Goal: Information Seeking & Learning: Find specific fact

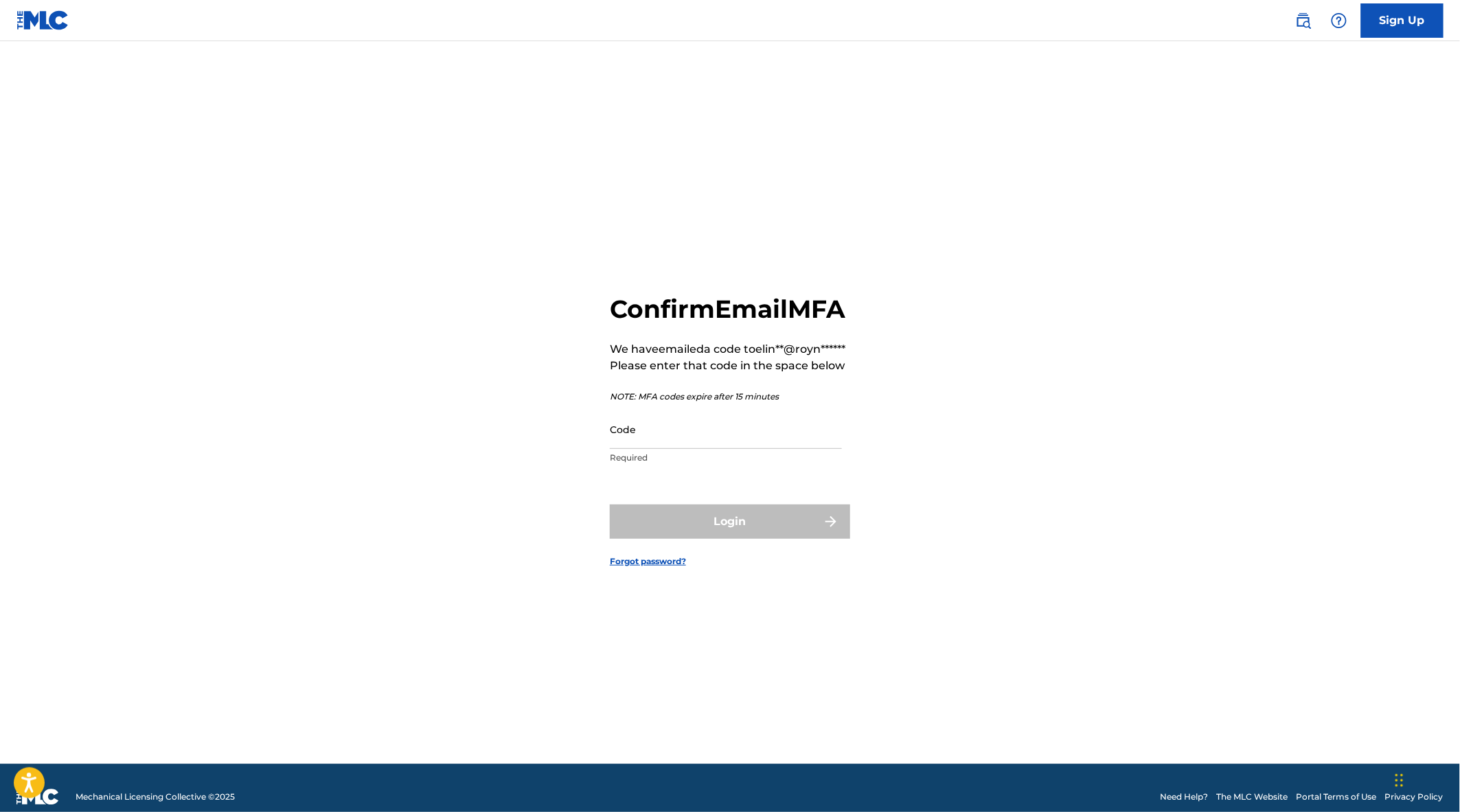
click at [712, 449] on input "Code" at bounding box center [726, 429] width 232 height 39
paste input "444992"
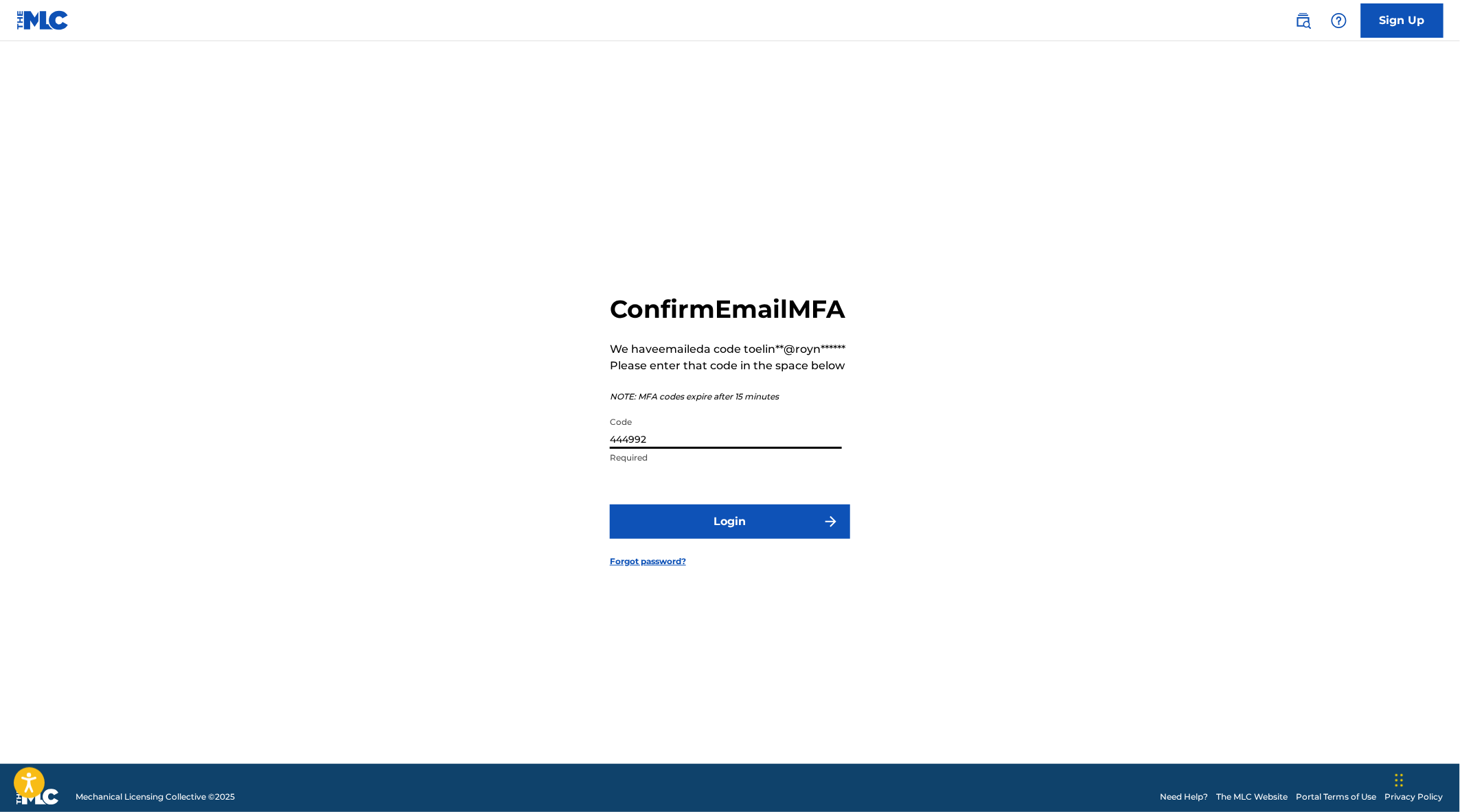
type input "444992"
click at [699, 539] on button "Login" at bounding box center [729, 522] width 240 height 35
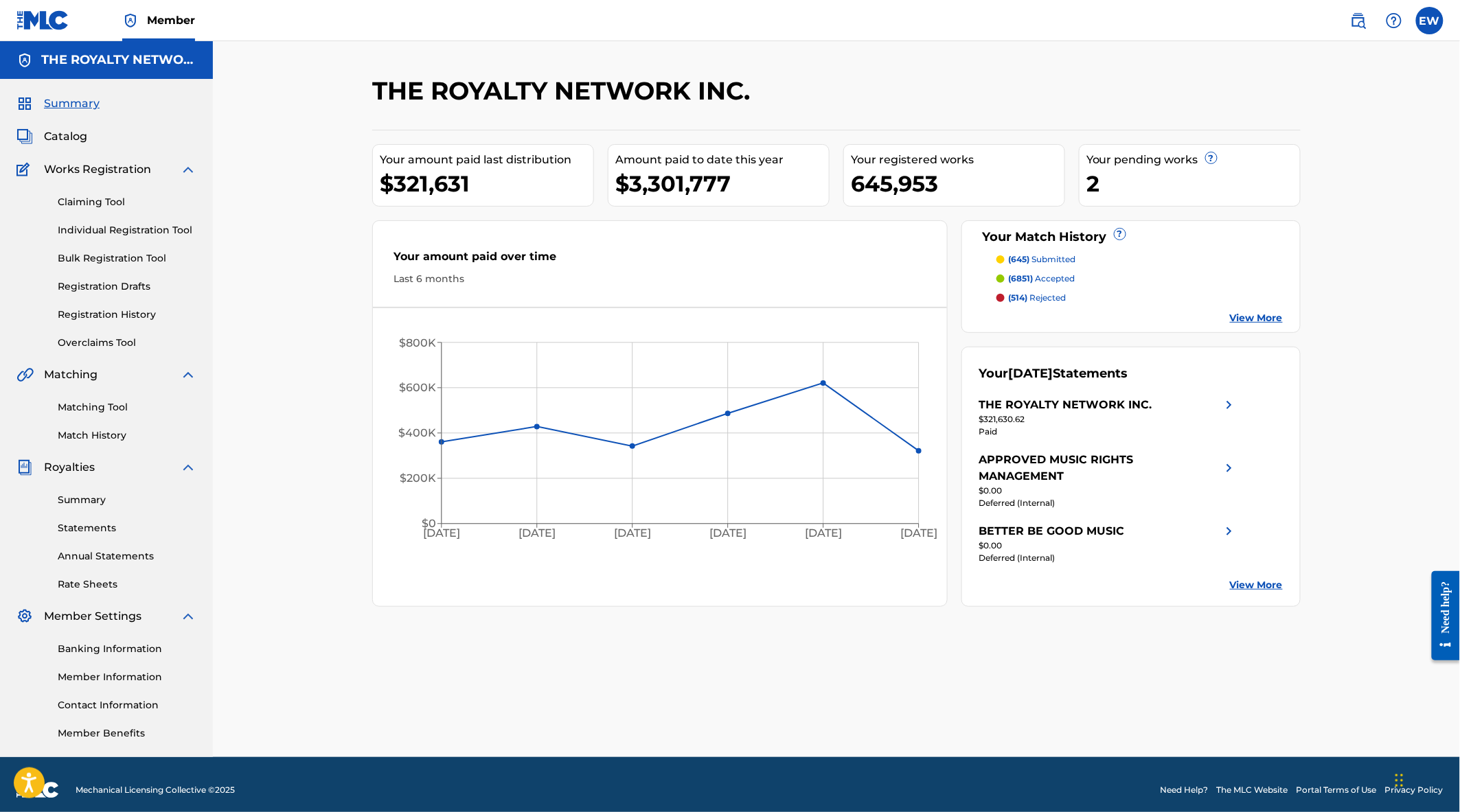
drag, startPoint x: 97, startPoint y: 432, endPoint x: 136, endPoint y: 451, distance: 43.4
click at [97, 432] on link "Match History" at bounding box center [127, 435] width 139 height 15
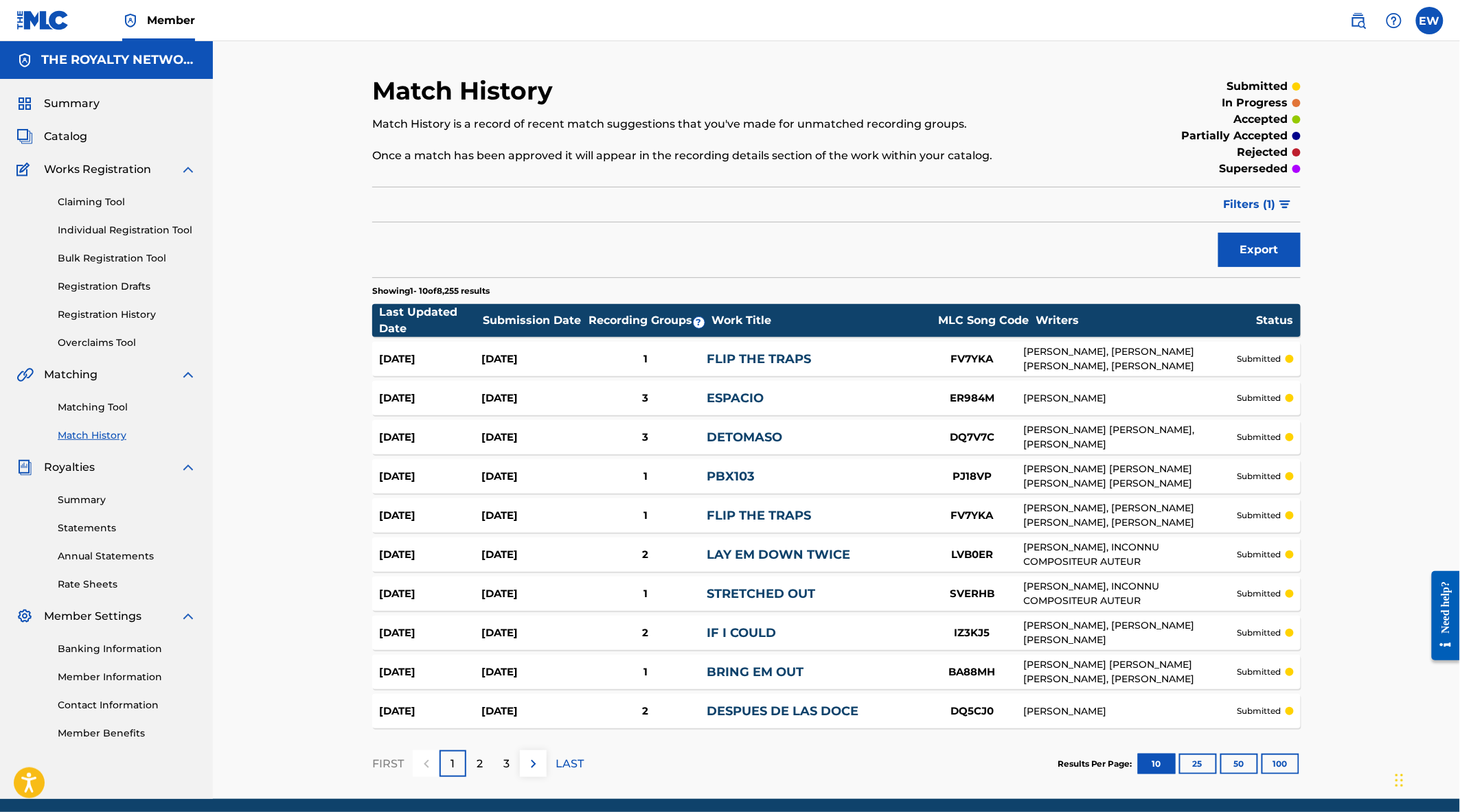
click at [537, 759] on img at bounding box center [533, 763] width 16 height 16
click at [534, 764] on img at bounding box center [533, 763] width 16 height 16
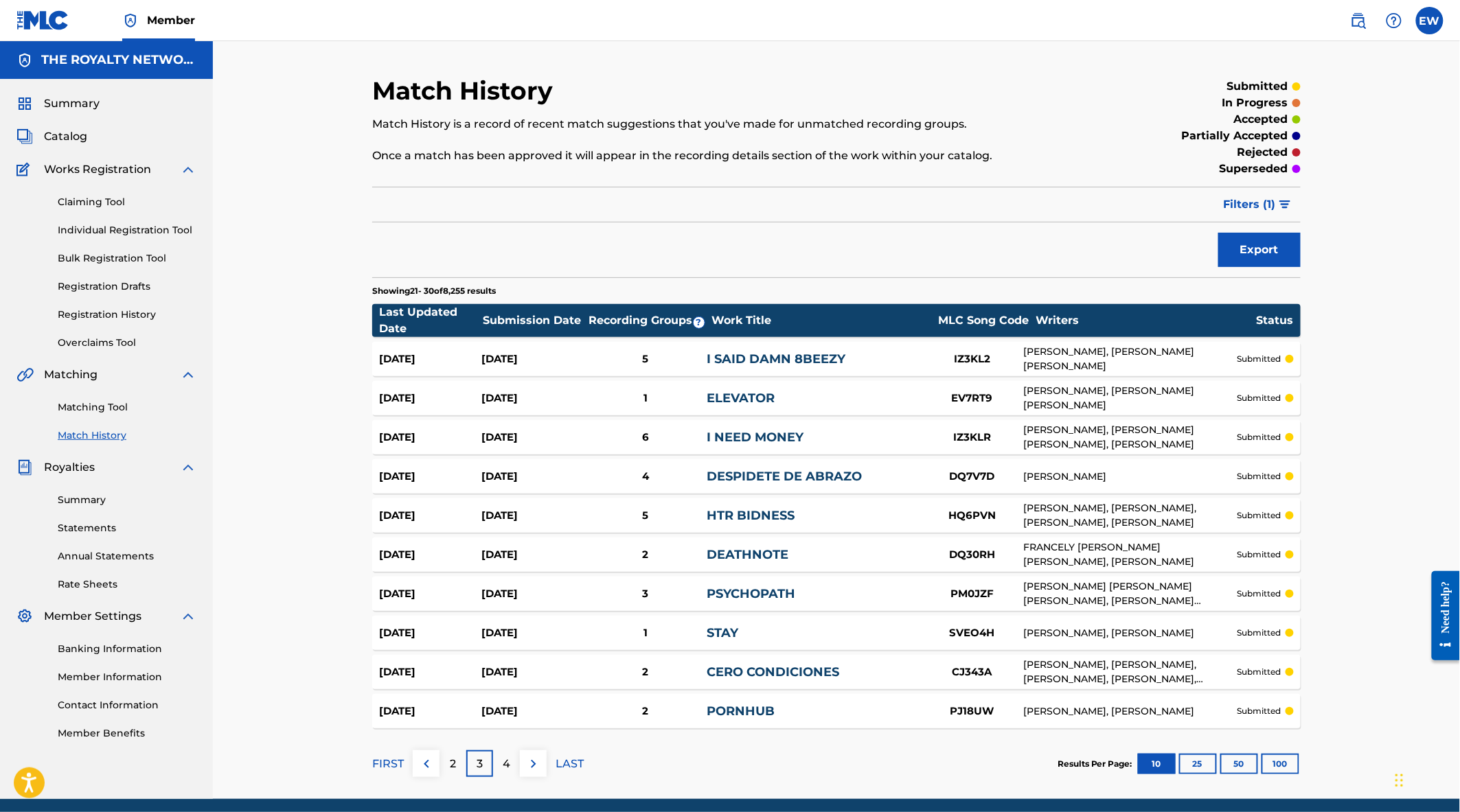
click at [534, 764] on img at bounding box center [533, 763] width 16 height 16
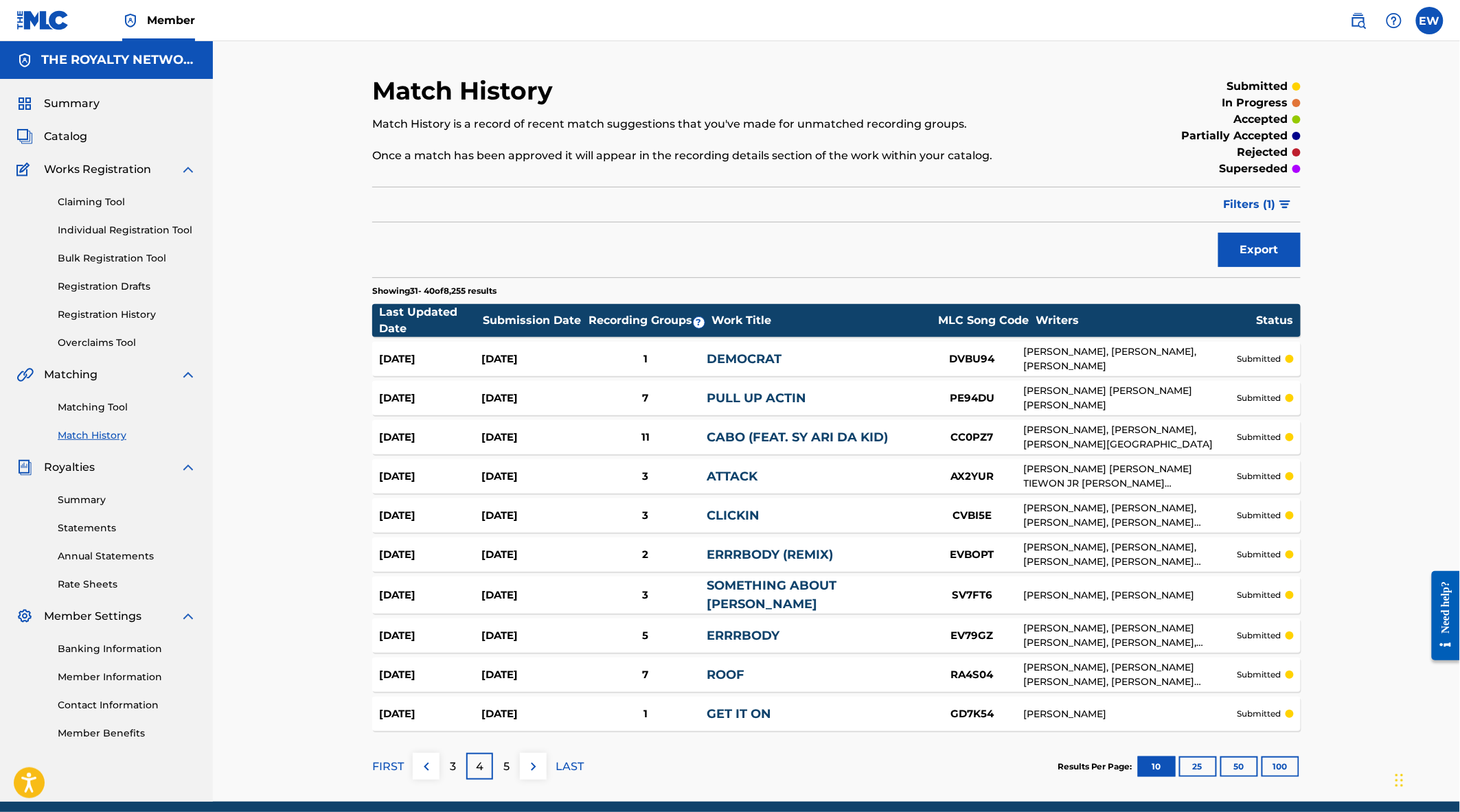
click at [534, 764] on img at bounding box center [533, 766] width 16 height 16
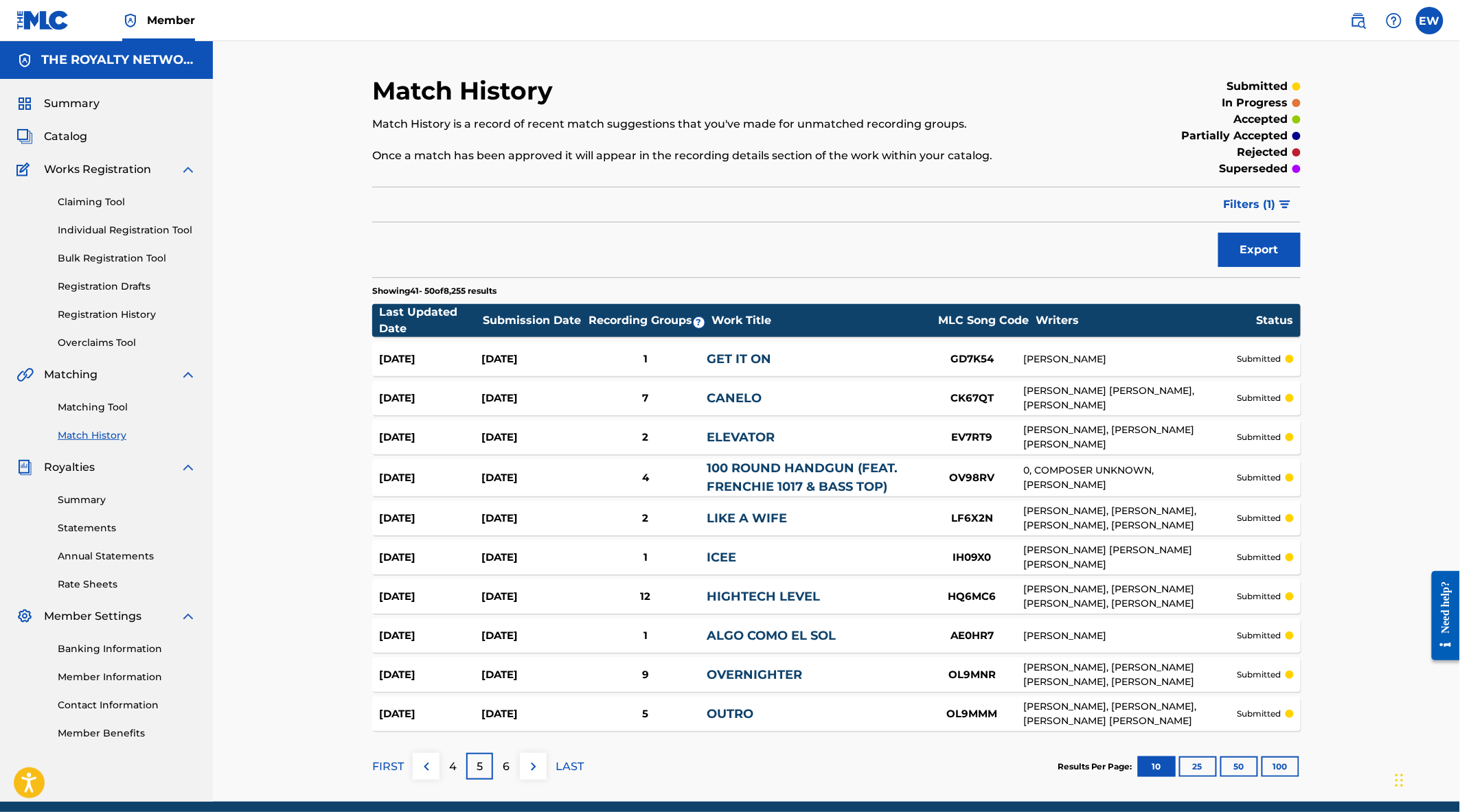
click at [537, 764] on img at bounding box center [533, 766] width 16 height 16
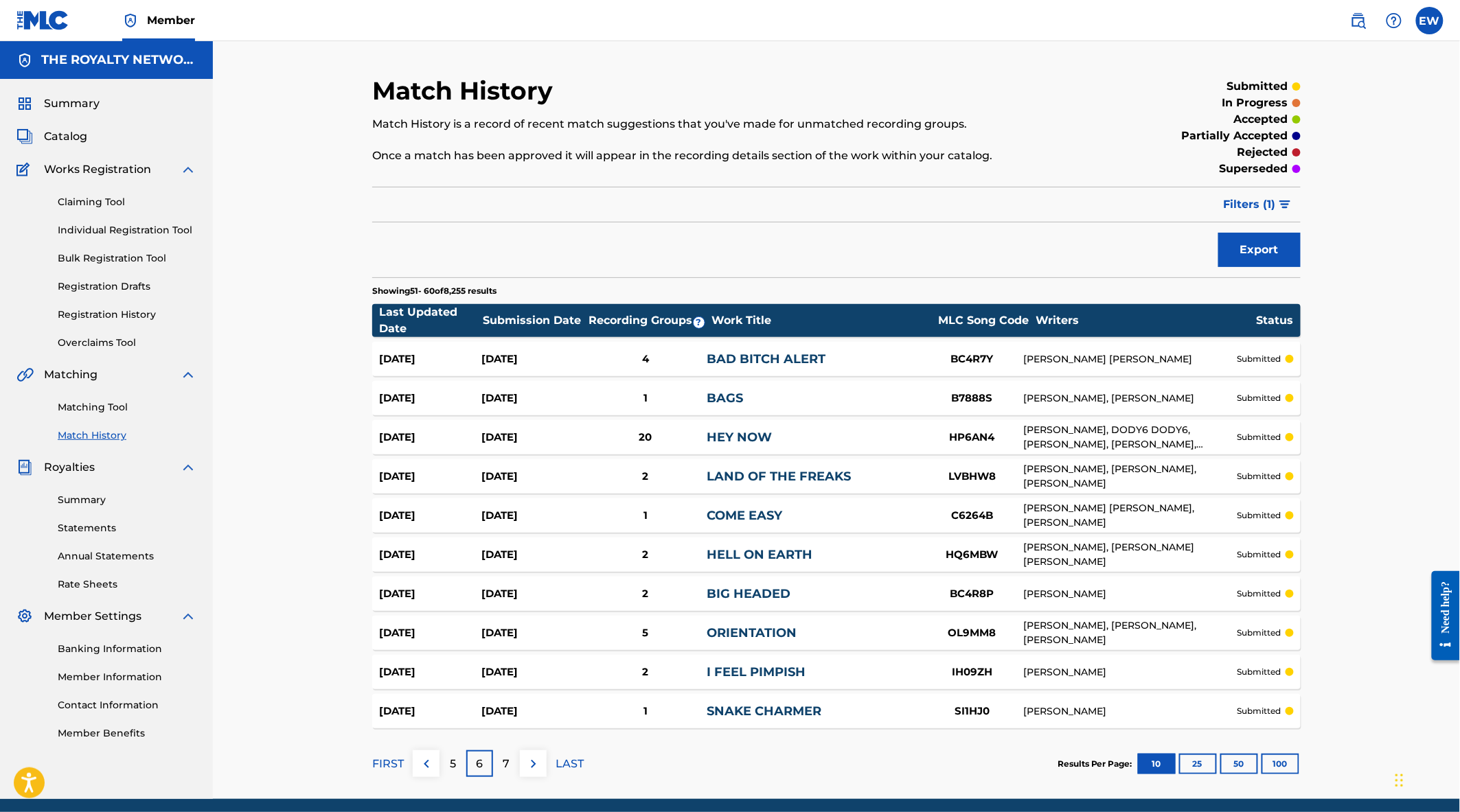
click at [1275, 206] on span "Filters ( 1 )" at bounding box center [1250, 205] width 52 height 16
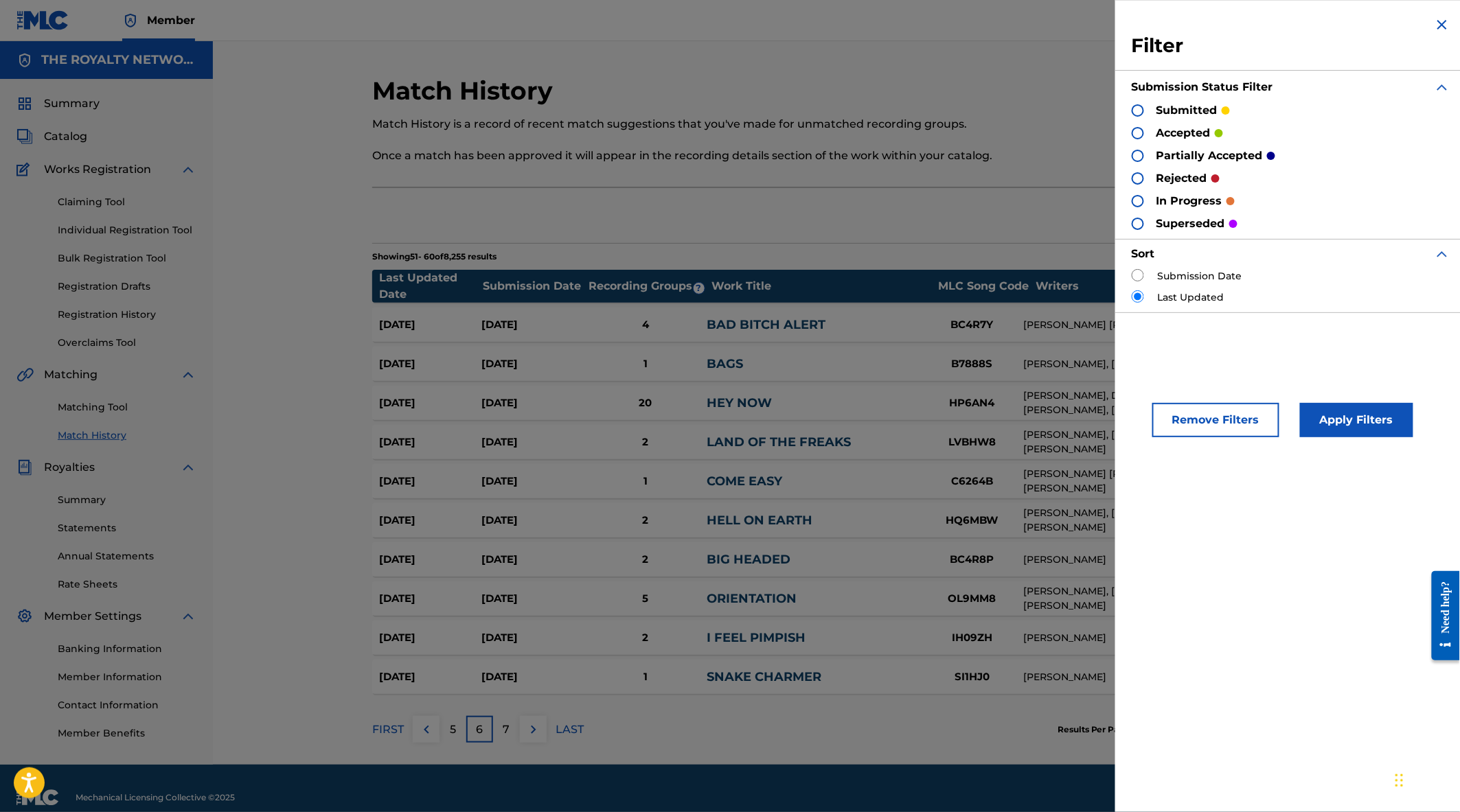
click at [1190, 275] on label "Submission Date" at bounding box center [1200, 276] width 84 height 15
click at [1140, 276] on input "radio" at bounding box center [1137, 276] width 12 height 12
radio input "true"
click at [1341, 432] on button "Apply Filters" at bounding box center [1356, 420] width 114 height 35
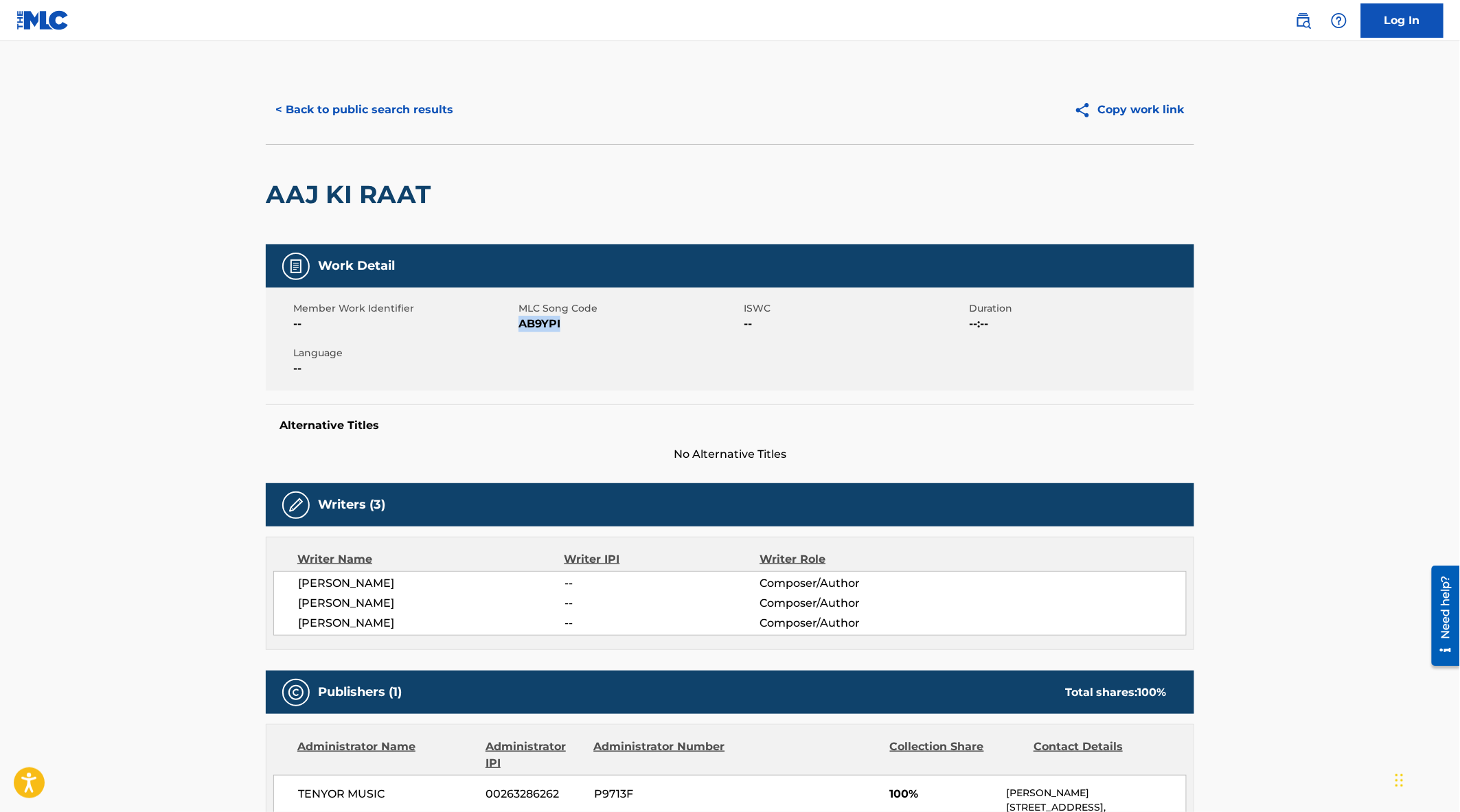
click at [553, 328] on span "AB9YPI" at bounding box center [629, 323] width 222 height 16
click at [345, 107] on button "< Back to public search results" at bounding box center [364, 110] width 197 height 35
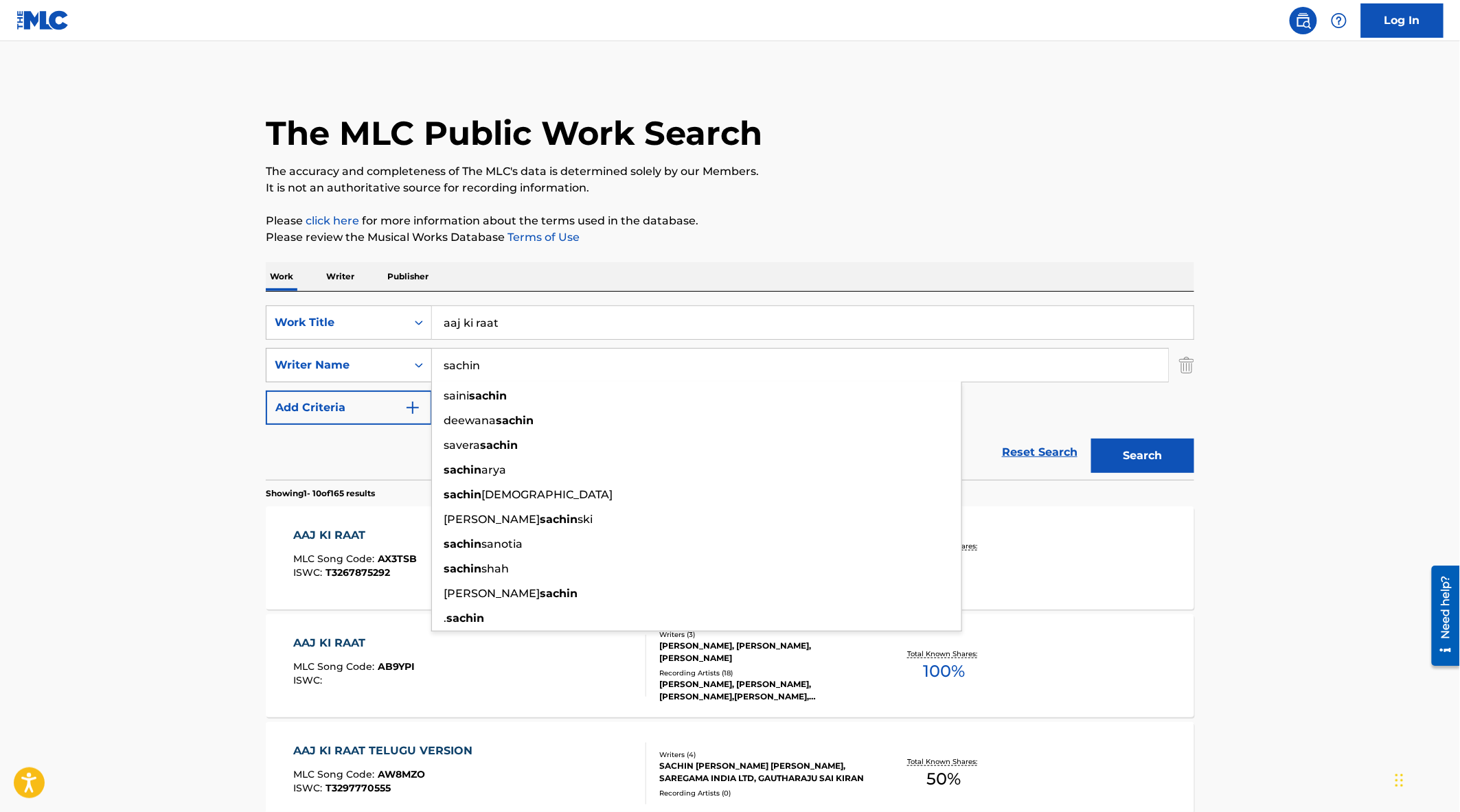
drag, startPoint x: 534, startPoint y: 369, endPoint x: 341, endPoint y: 354, distance: 193.6
click at [341, 354] on div "SearchWithCriteriac46953dd-1ce9-424e-a810-e90d46afc030 Writer Name [PERSON_NAME…" at bounding box center [730, 366] width 929 height 35
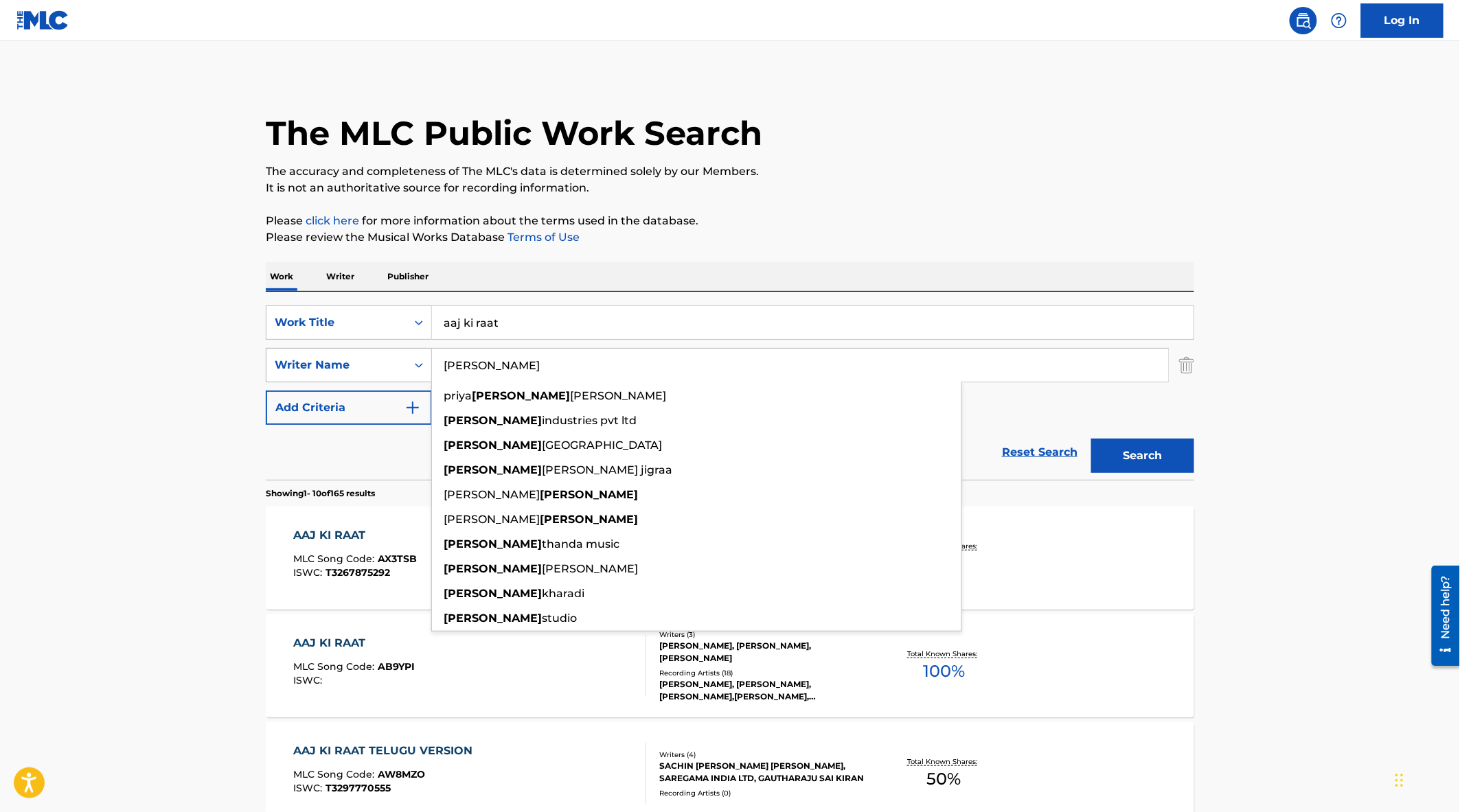
type input "[PERSON_NAME]"
click at [1092, 438] on button "Search" at bounding box center [1143, 456] width 103 height 35
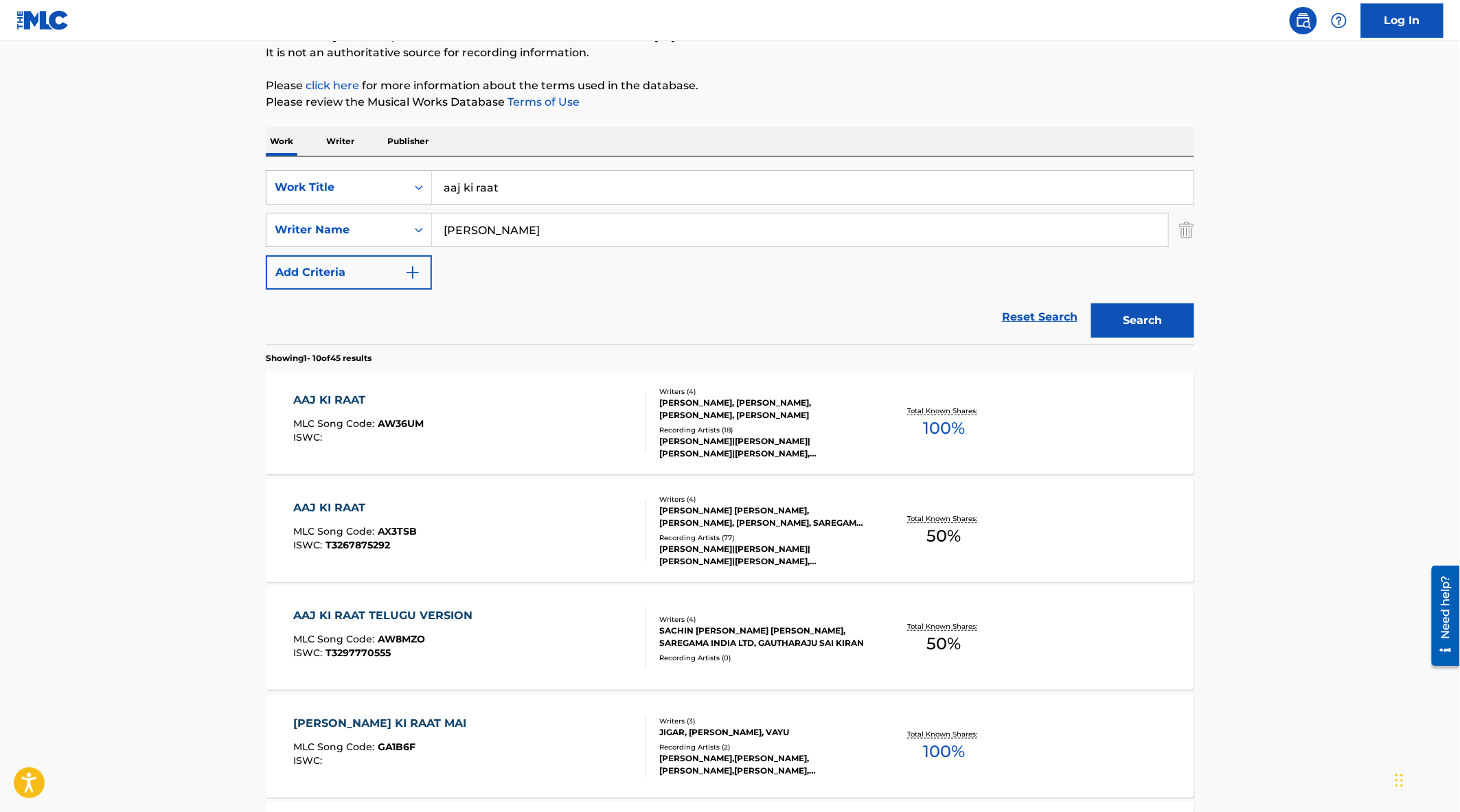
scroll to position [153, 0]
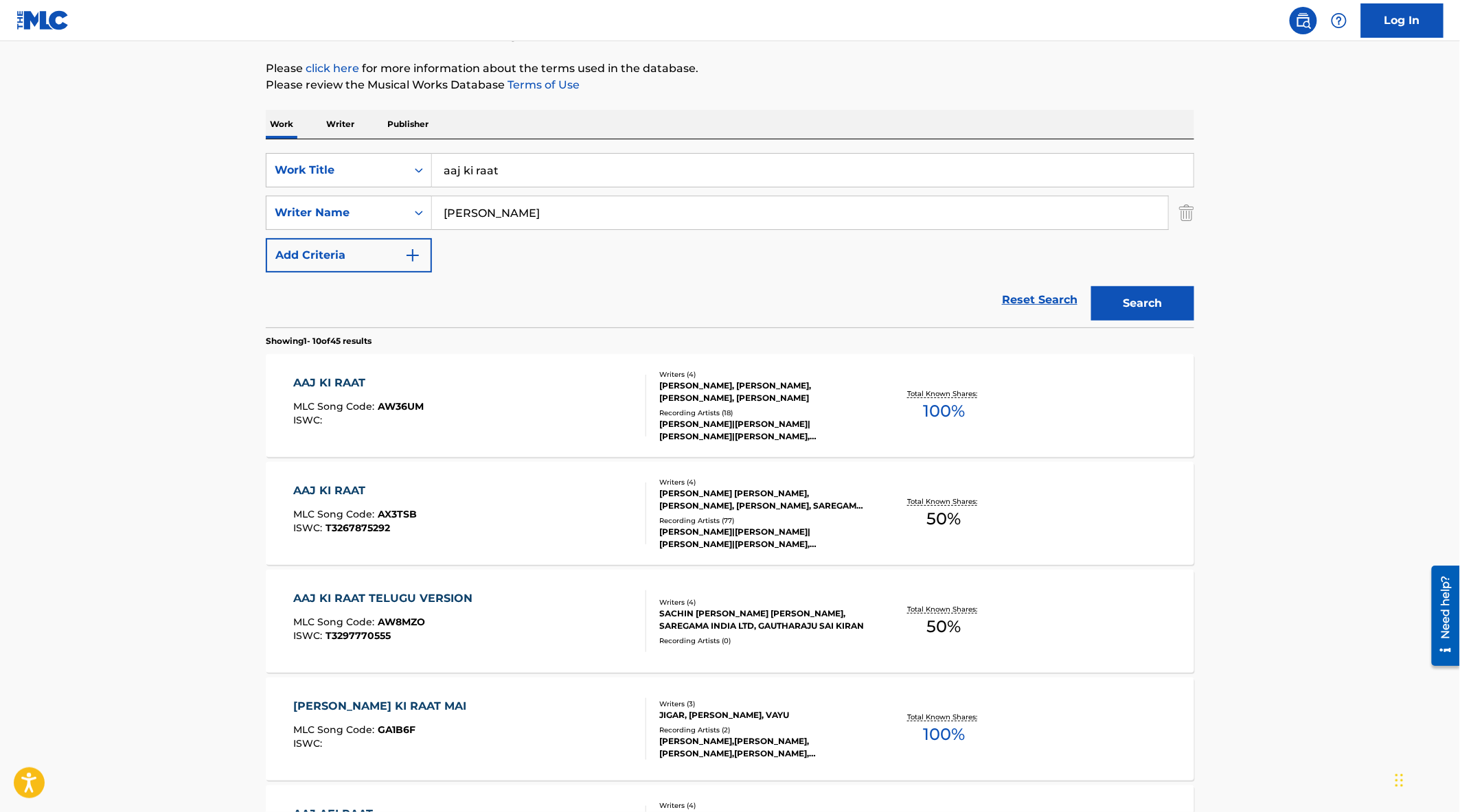
click at [550, 421] on div "AAJ KI RAAT MLC Song Code : AW36UM ISWC :" at bounding box center [470, 405] width 353 height 62
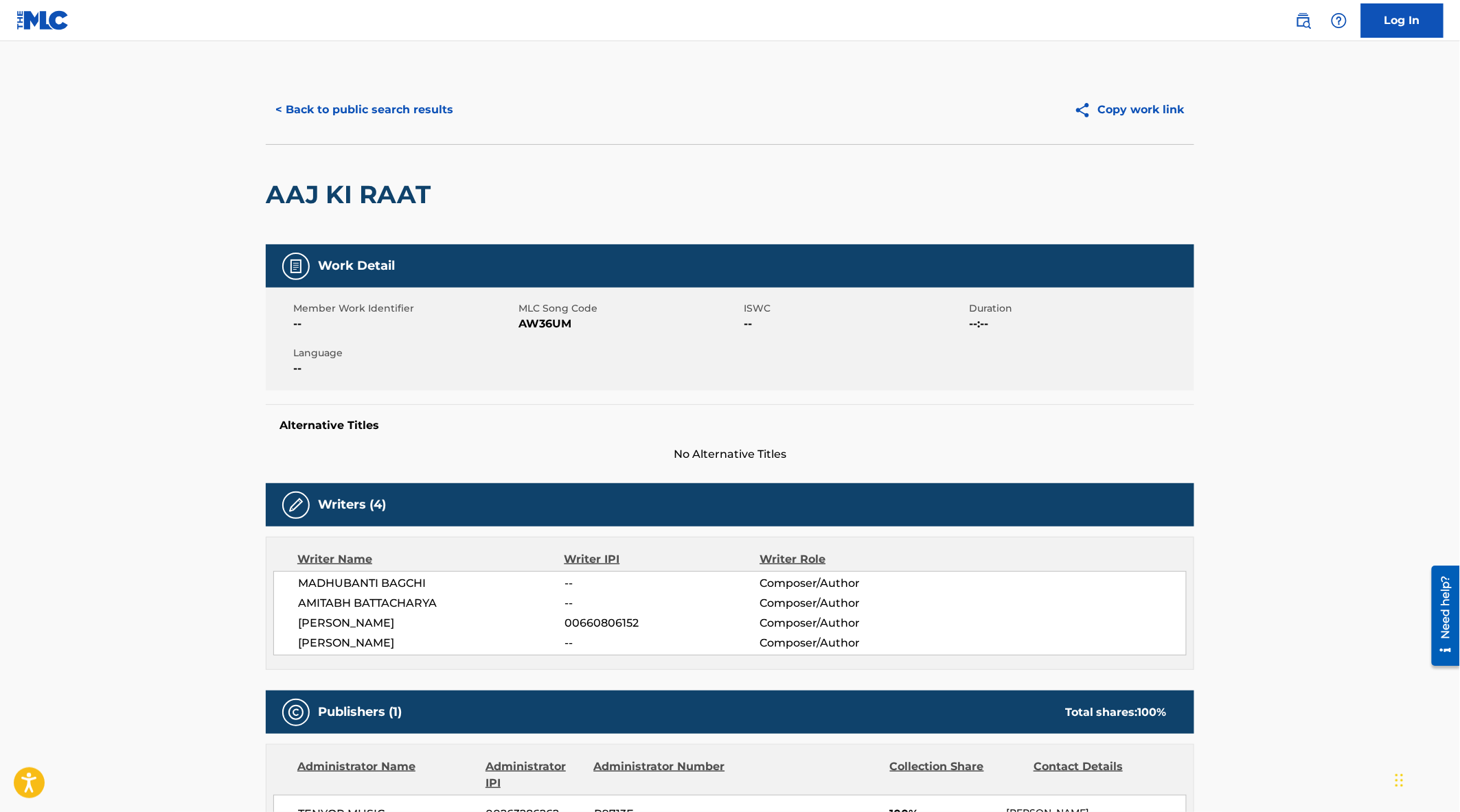
click at [351, 101] on button "< Back to public search results" at bounding box center [364, 110] width 197 height 35
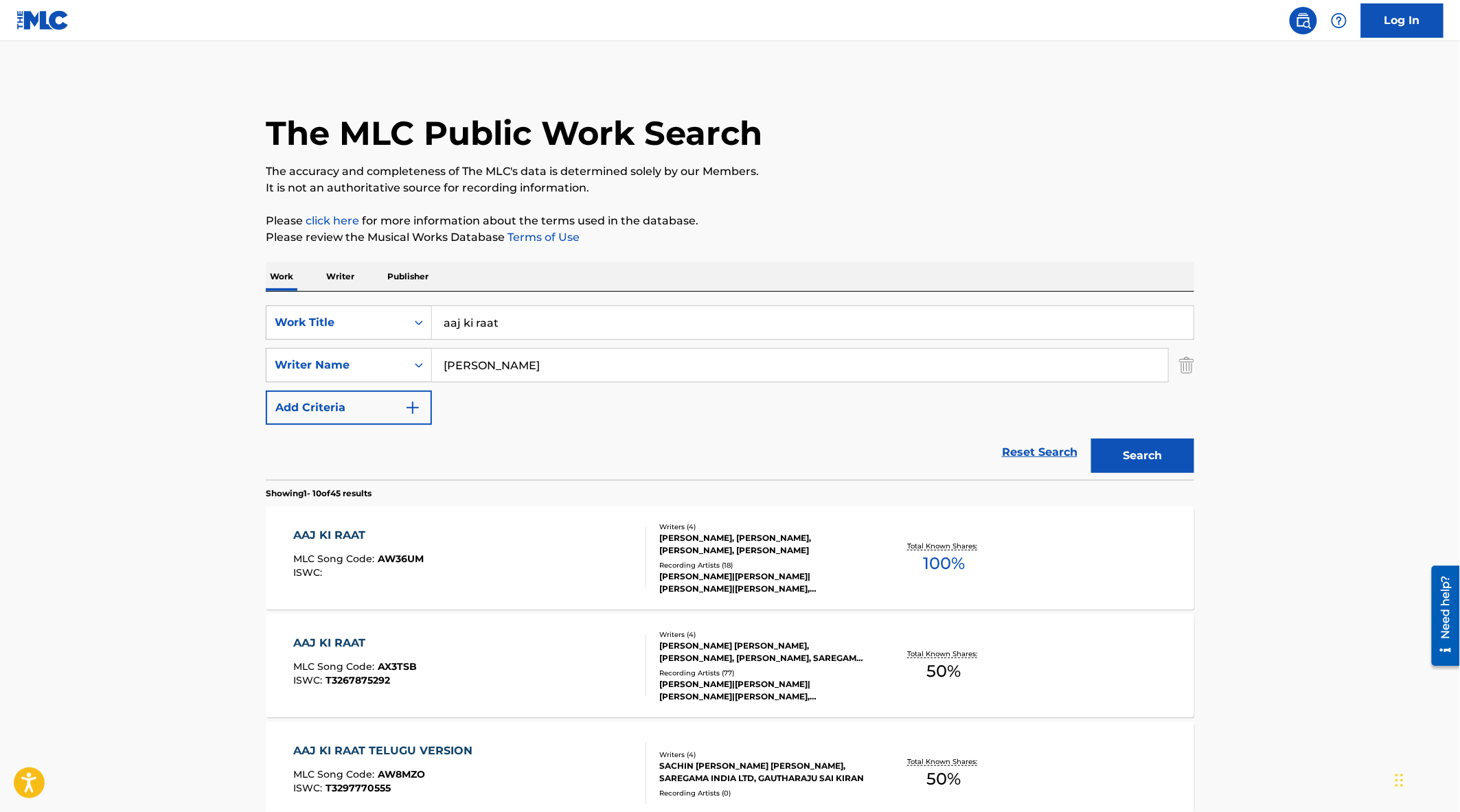
scroll to position [153, 0]
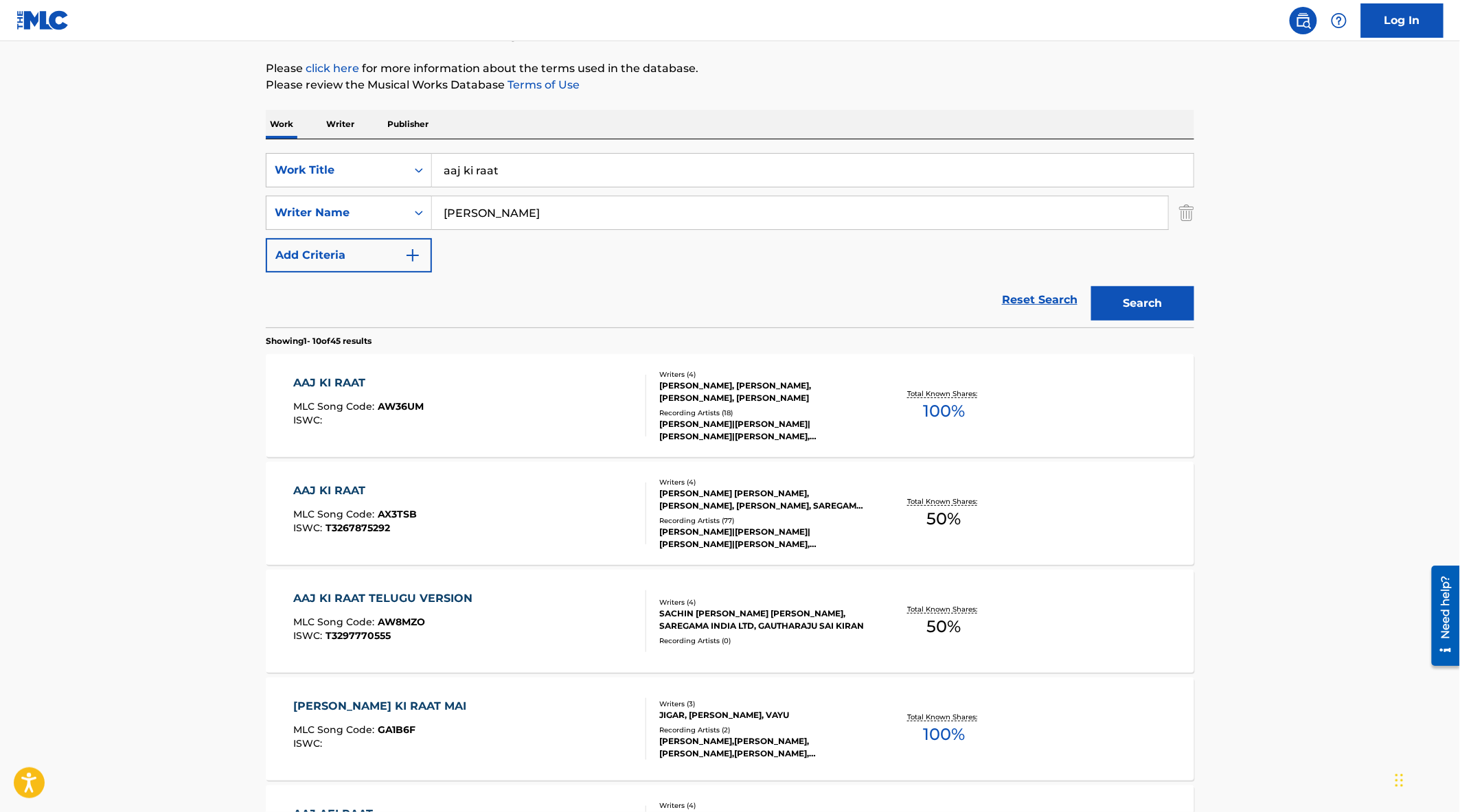
drag, startPoint x: 42, startPoint y: 379, endPoint x: 50, endPoint y: 397, distance: 19.7
click at [42, 379] on main "The MLC Public Work Search The accuracy and completeness of The MLC's data is d…" at bounding box center [730, 697] width 1460 height 1616
drag, startPoint x: 516, startPoint y: 170, endPoint x: 308, endPoint y: 164, distance: 208.1
click at [307, 165] on div "SearchWithCriteria2f9c159b-351c-4652-90a1-af15f93c5e9c Work Title aaj ki raat" at bounding box center [730, 171] width 929 height 35
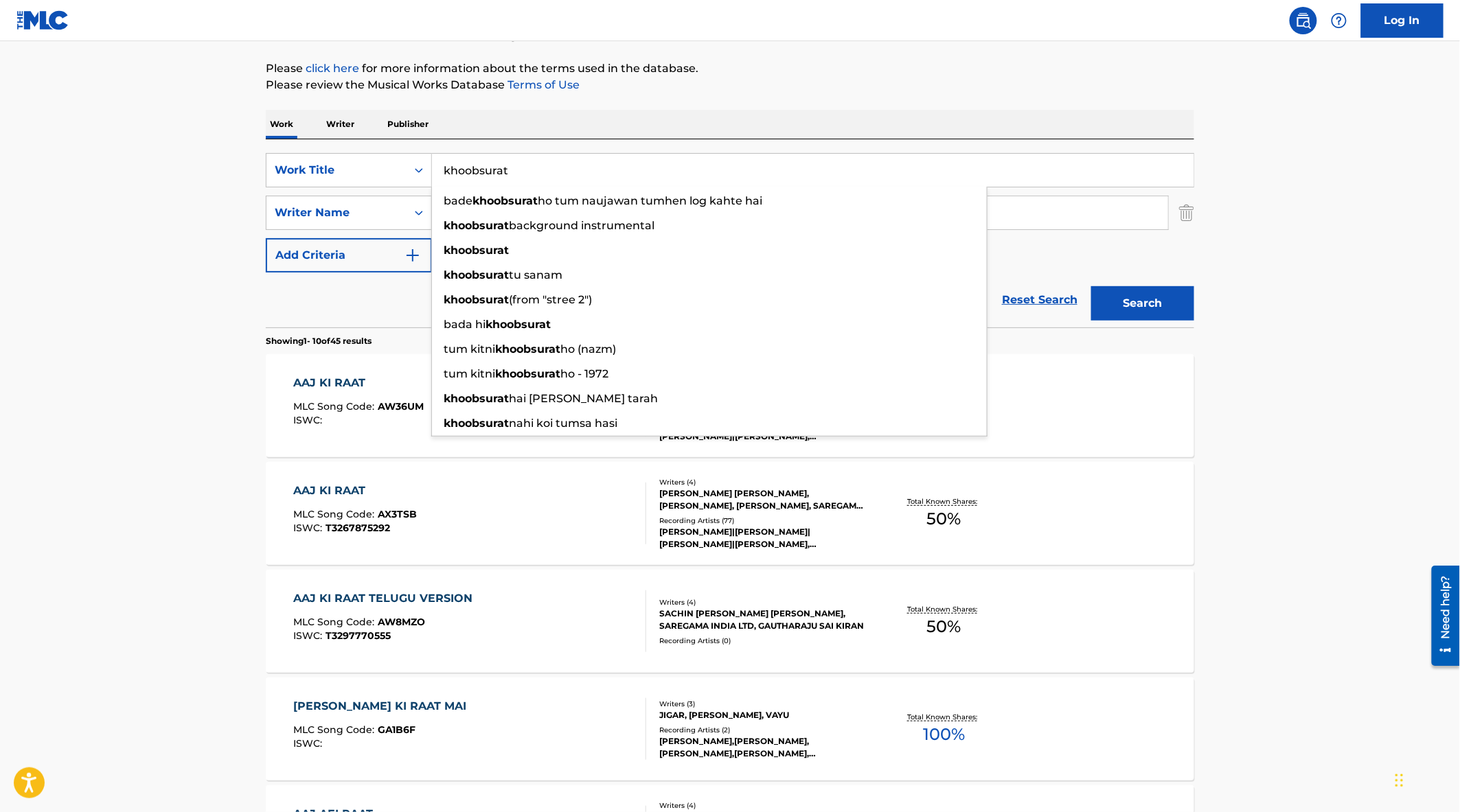
type input "khoobsurat"
click at [139, 324] on main "The MLC Public Work Search The accuracy and completeness of The MLC's data is d…" at bounding box center [730, 697] width 1460 height 1616
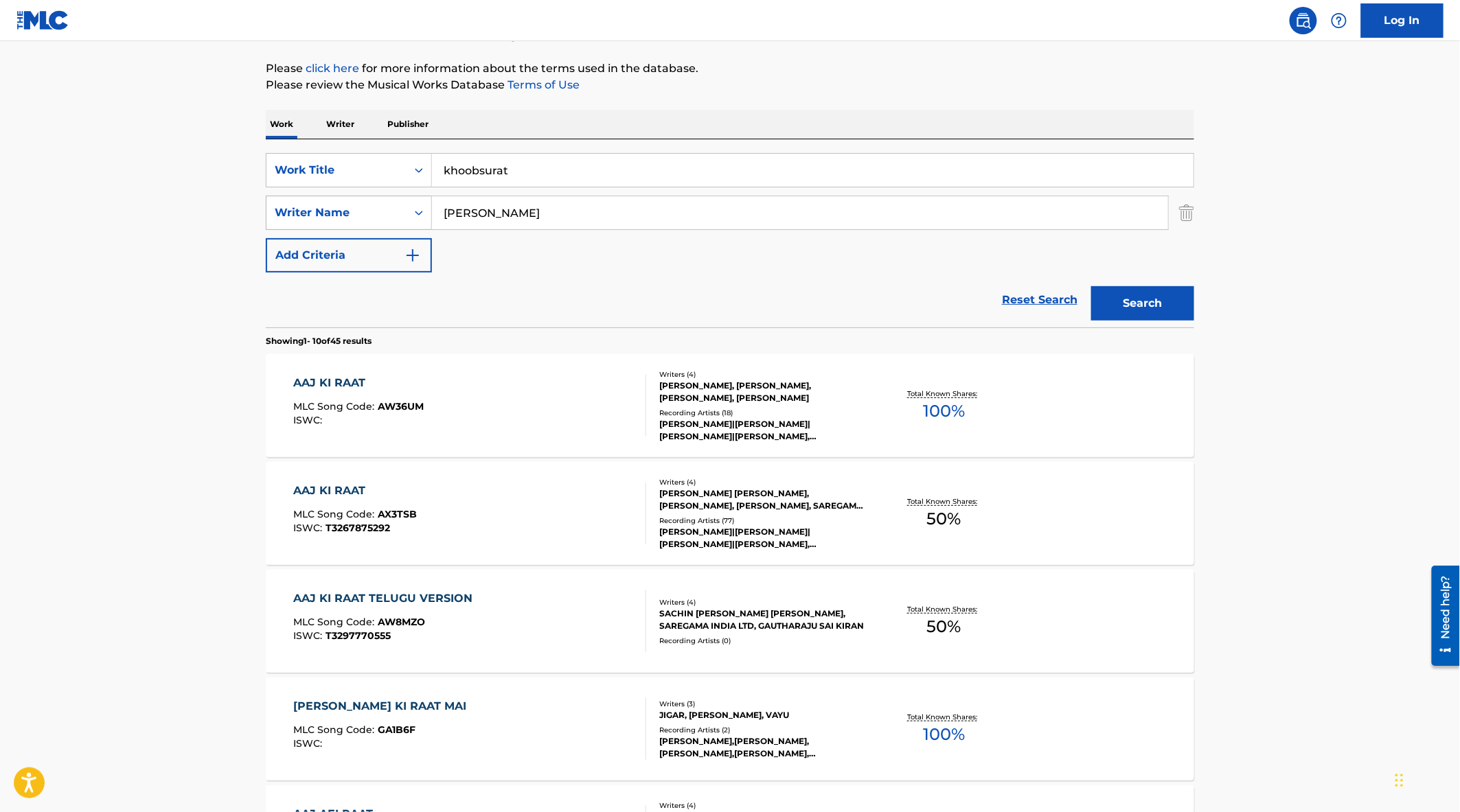
drag, startPoint x: 518, startPoint y: 216, endPoint x: 369, endPoint y: 215, distance: 149.0
click at [307, 203] on div "SearchWithCriteriac46953dd-1ce9-424e-a810-e90d46afc030 Writer Name [PERSON_NAME]" at bounding box center [730, 213] width 929 height 35
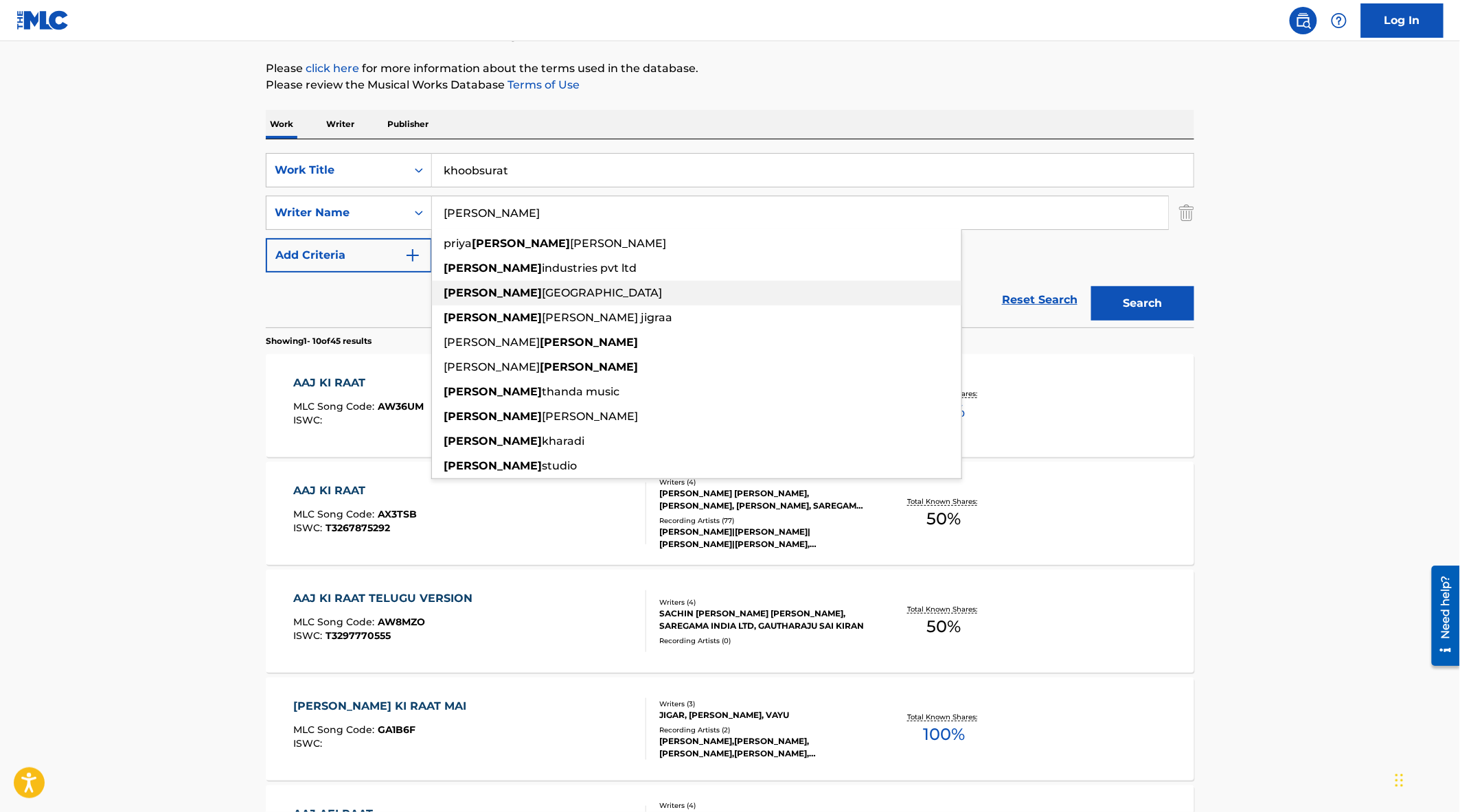
paste input "AB9YPI"
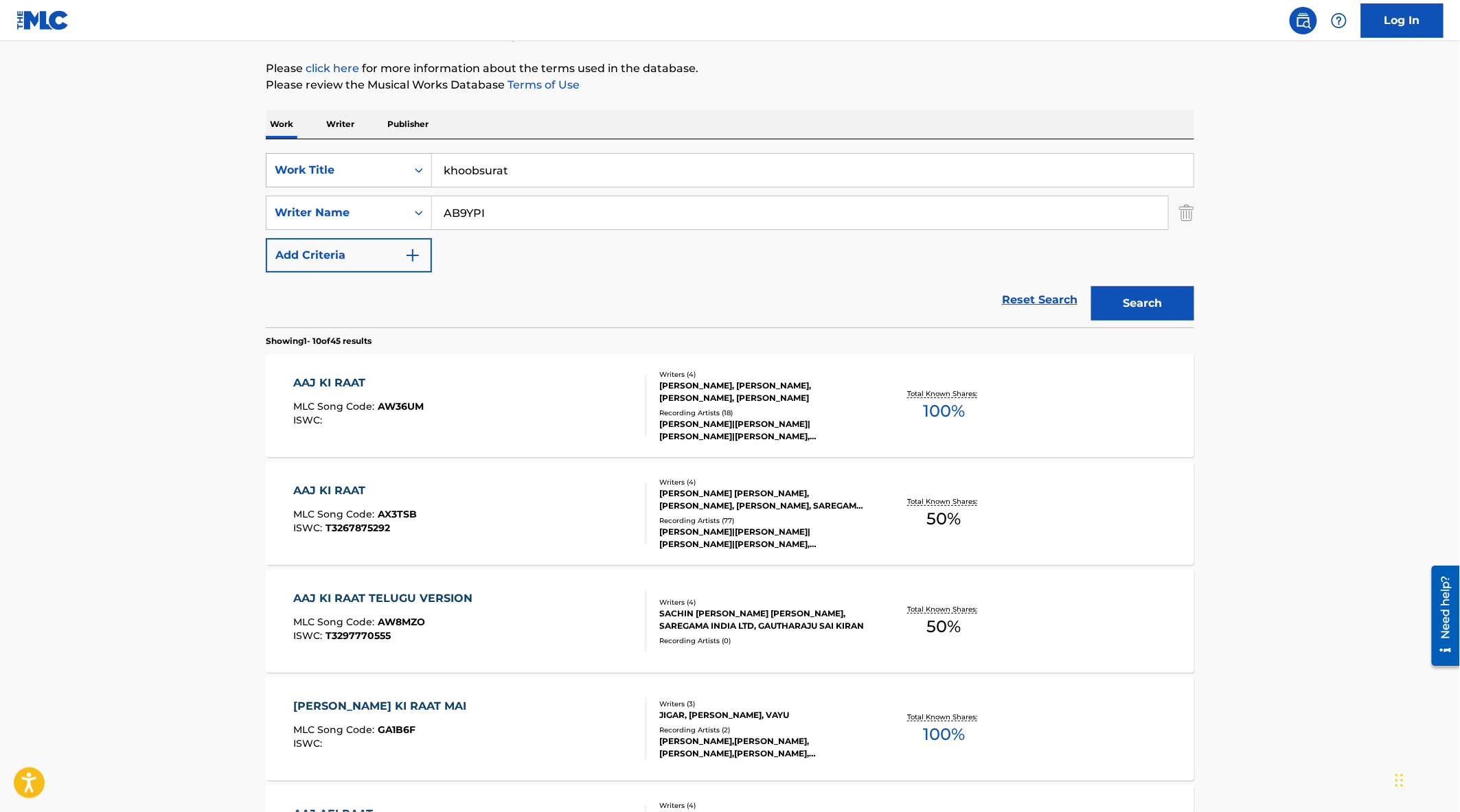
drag, startPoint x: 531, startPoint y: 211, endPoint x: 278, endPoint y: 181, distance: 254.8
click at [278, 181] on div "SearchWithCriteria2f9c159b-351c-4652-90a1-af15f93c5e9c Work Title khoobsurat Se…" at bounding box center [730, 213] width 929 height 120
paste input "j"
drag, startPoint x: 531, startPoint y: 203, endPoint x: 321, endPoint y: 191, distance: 210.3
click at [321, 191] on div "SearchWithCriteria2f9c159b-351c-4652-90a1-af15f93c5e9c Work Title khoobsurat Se…" at bounding box center [730, 213] width 929 height 120
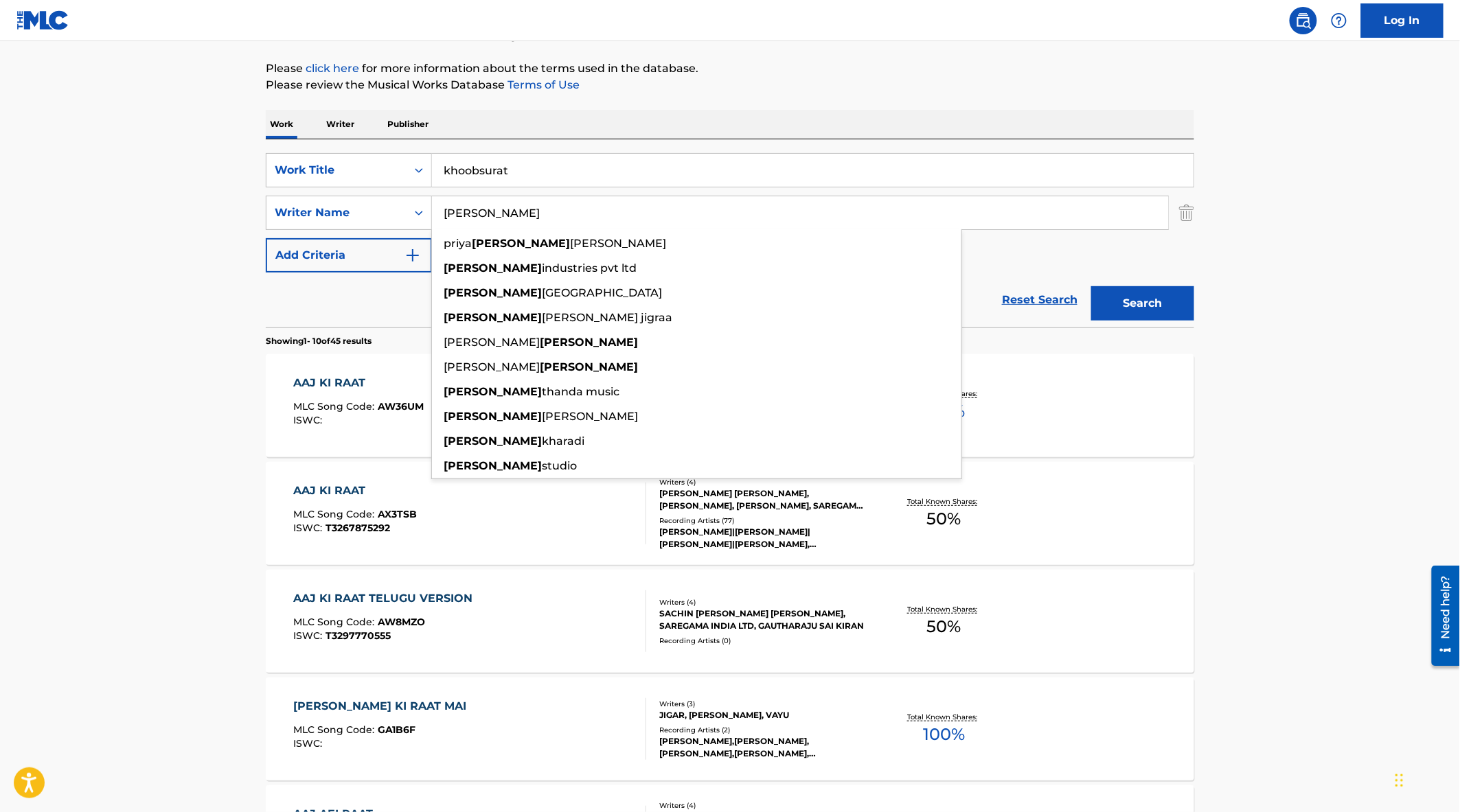
type input "[PERSON_NAME]"
click at [1092, 286] on button "Search" at bounding box center [1143, 303] width 103 height 35
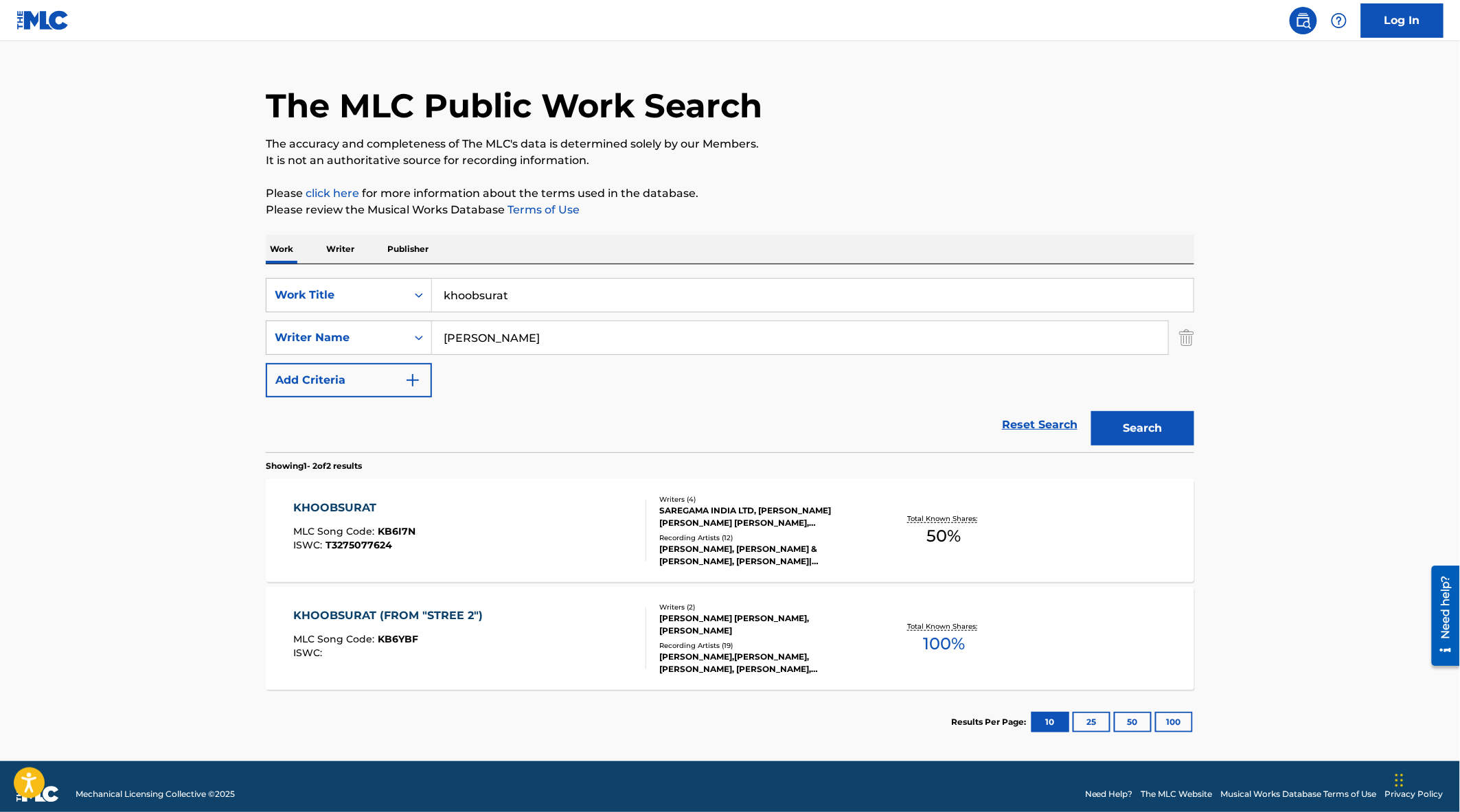
scroll to position [42, 0]
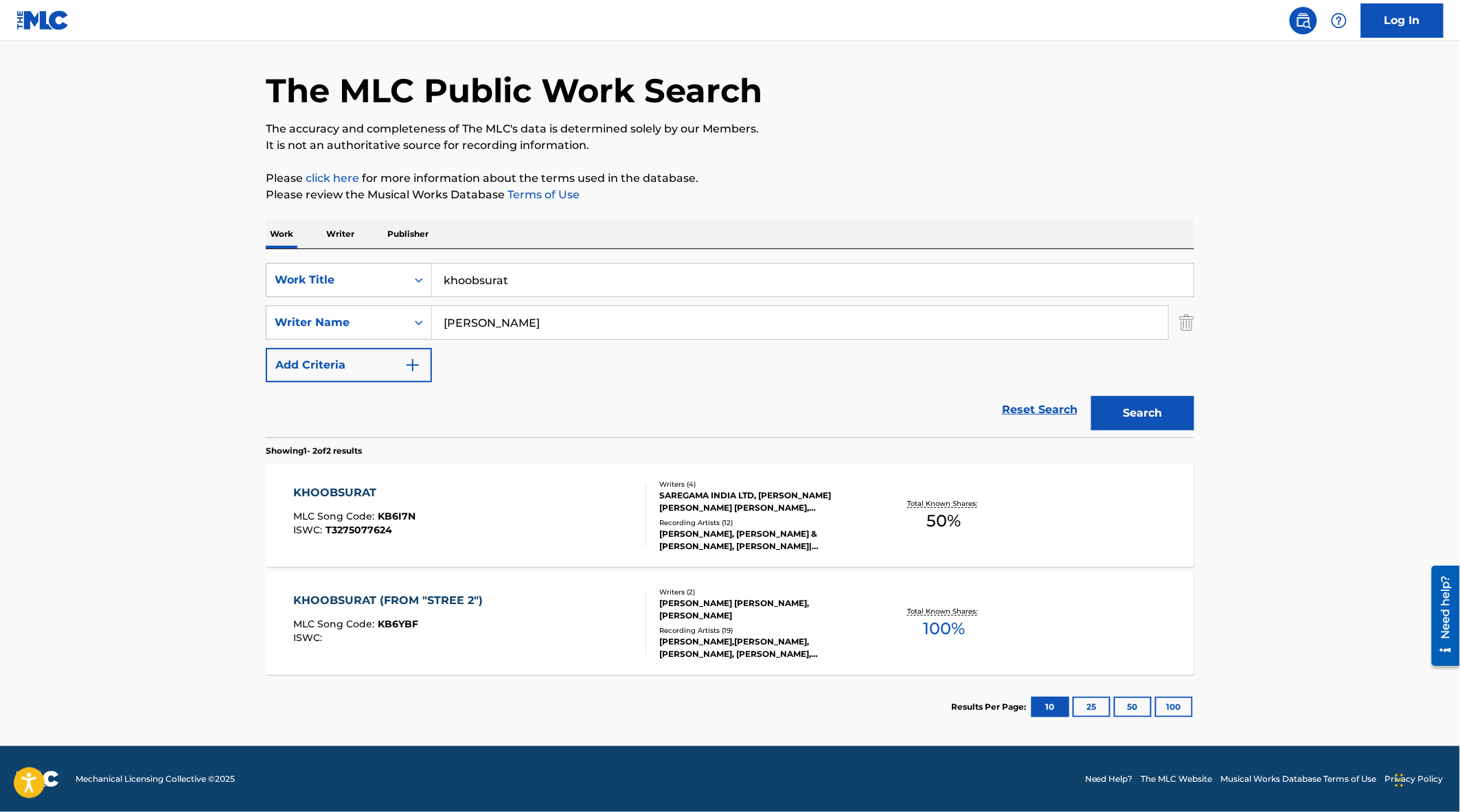
click at [568, 649] on div "KHOOBSURAT (FROM "STREE 2") MLC Song Code : KB6YBF ISWC :" at bounding box center [470, 623] width 353 height 62
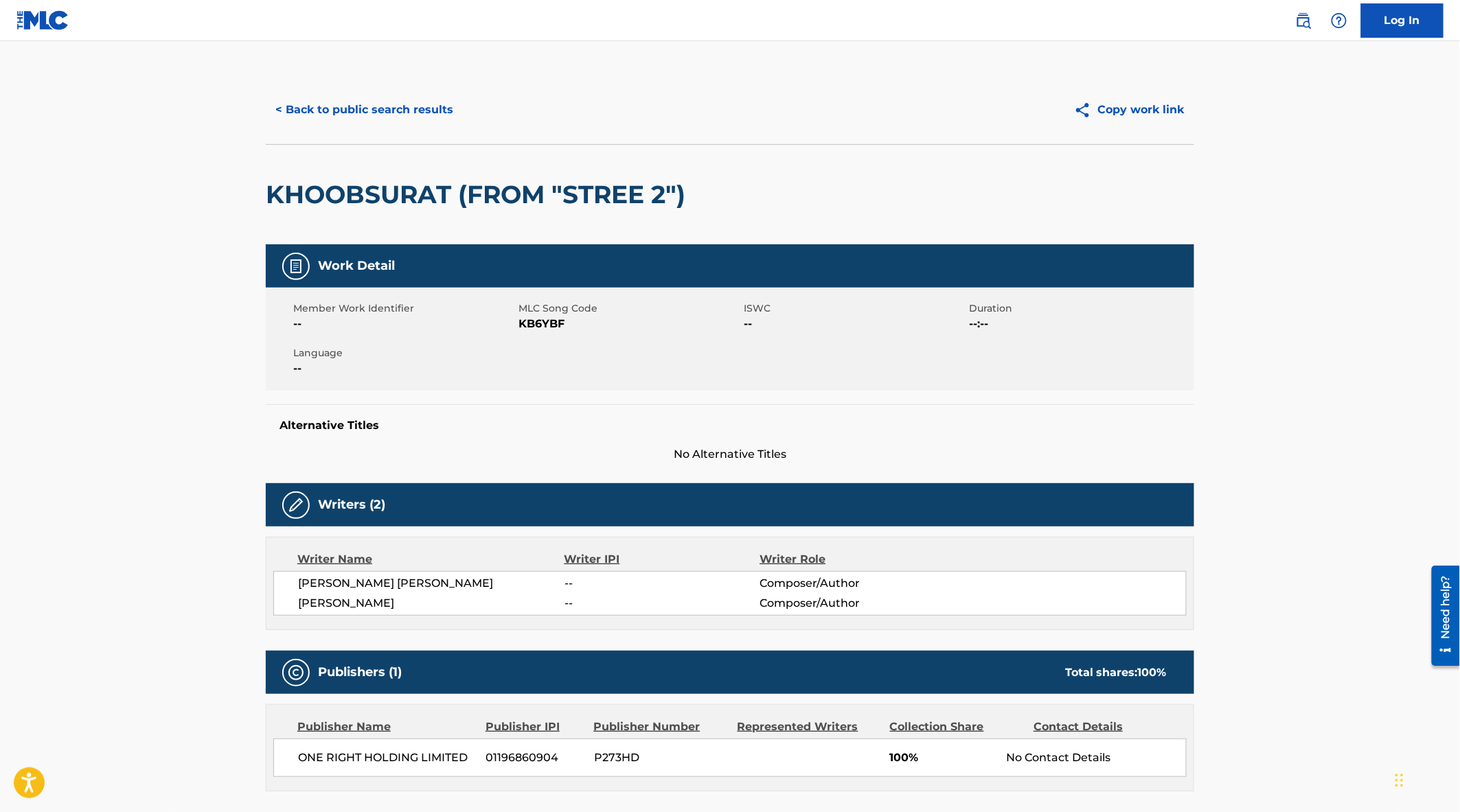
click at [337, 111] on button "< Back to public search results" at bounding box center [364, 110] width 197 height 35
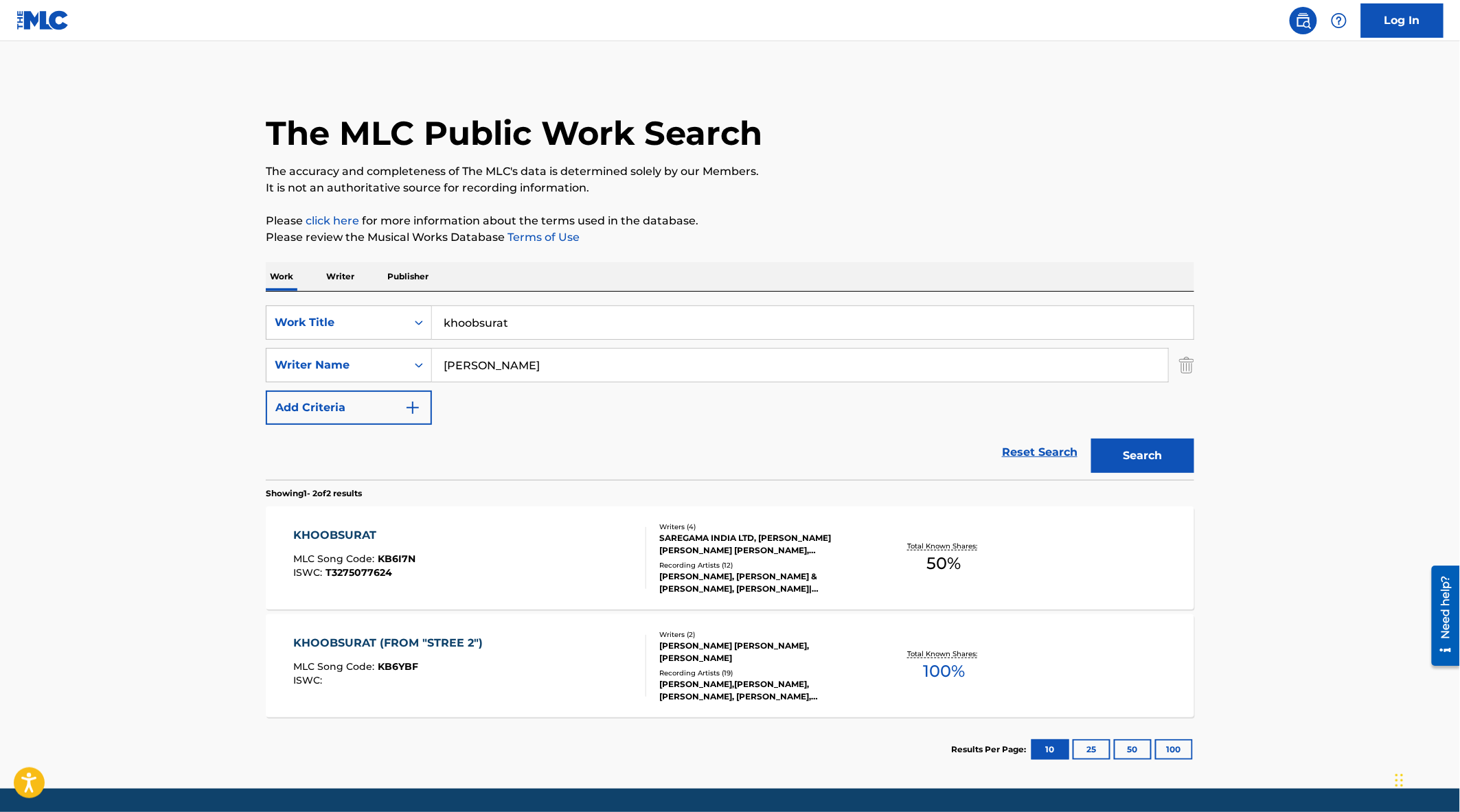
click at [613, 549] on div "KHOOBSURAT MLC Song Code : KB6I7N ISWC : T3275077624" at bounding box center [470, 557] width 353 height 62
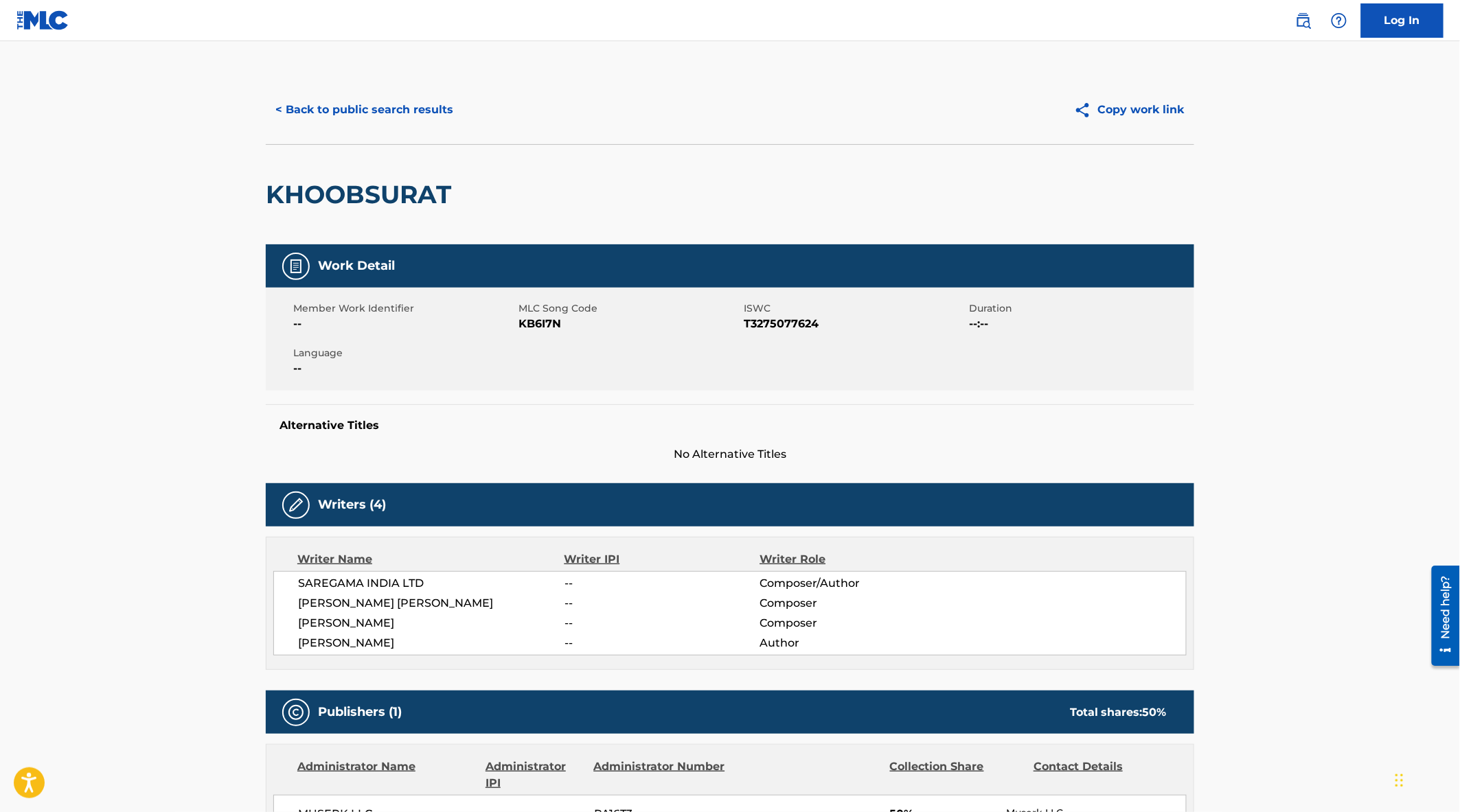
click at [340, 110] on button "< Back to public search results" at bounding box center [364, 110] width 197 height 35
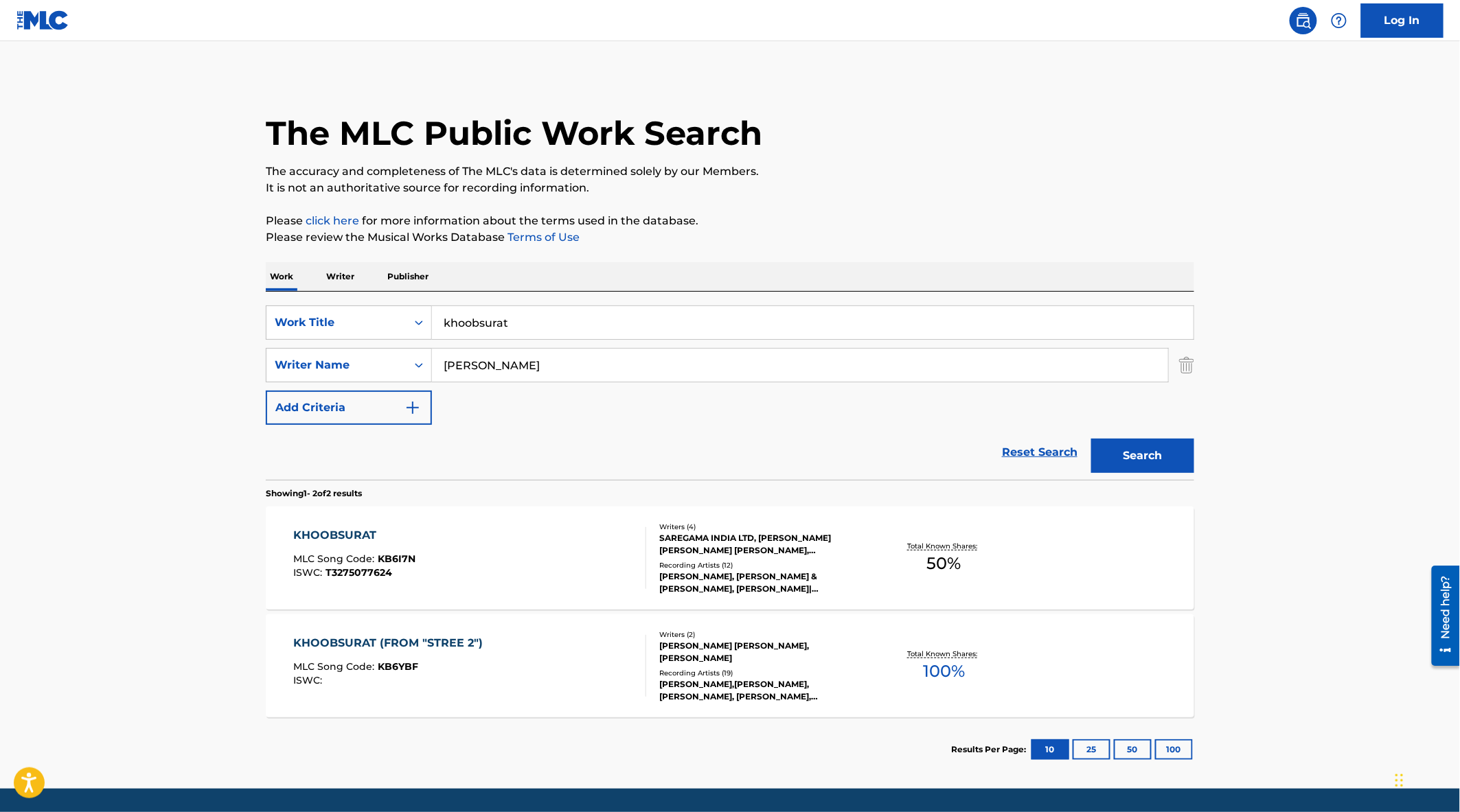
click at [1350, 698] on main "The MLC Public Work Search The accuracy and completeness of The MLC's data is d…" at bounding box center [730, 415] width 1460 height 748
